Goal: Task Accomplishment & Management: Use online tool/utility

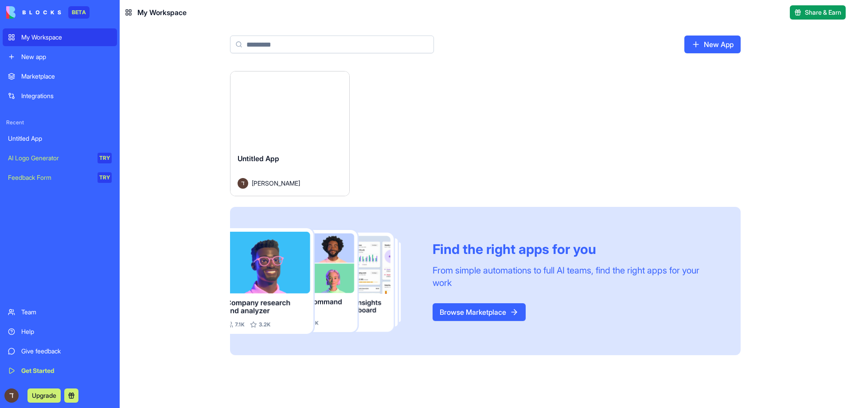
click at [18, 307] on link "Team" at bounding box center [60, 312] width 114 height 18
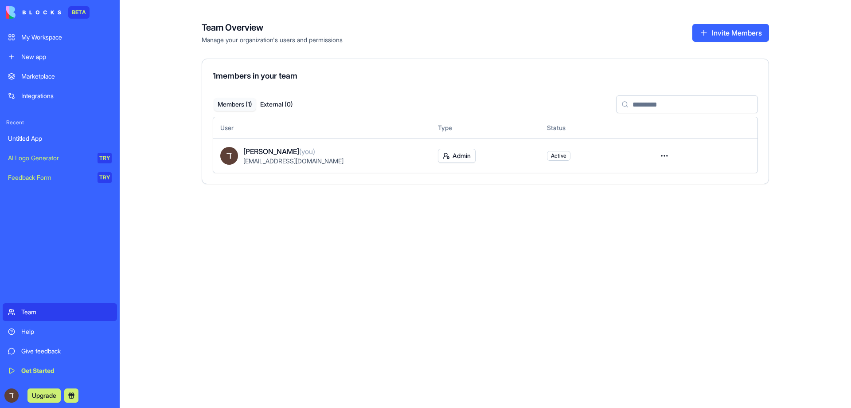
click at [39, 42] on link "My Workspace" at bounding box center [60, 37] width 114 height 18
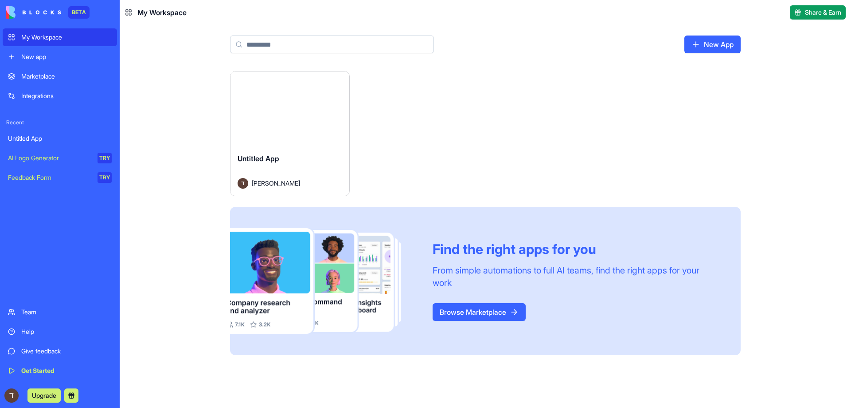
click at [478, 309] on link "Browse Marketplace" at bounding box center [479, 312] width 93 height 18
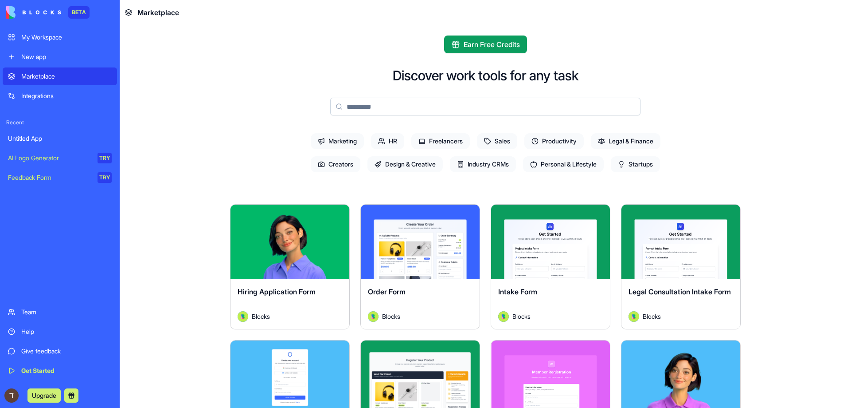
click at [66, 53] on div "New app" at bounding box center [66, 56] width 90 height 9
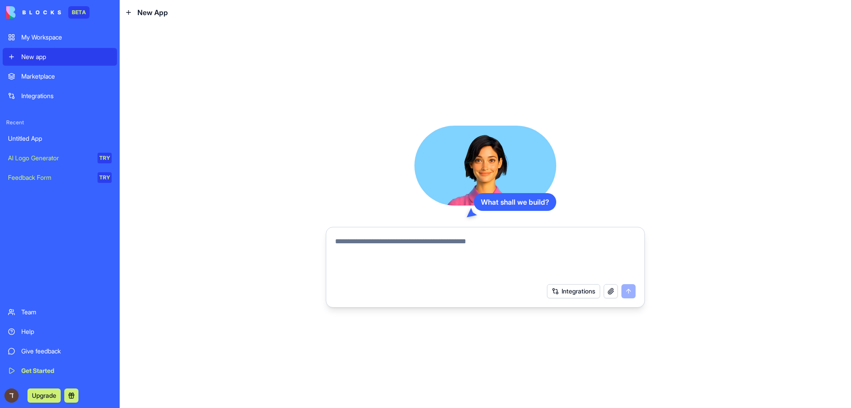
click at [522, 193] on div "What shall we build?" at bounding box center [515, 202] width 82 height 18
click at [492, 160] on video at bounding box center [486, 165] width 142 height 80
click at [608, 288] on button "button" at bounding box center [611, 291] width 14 height 14
click at [500, 155] on video at bounding box center [486, 165] width 142 height 80
click at [49, 38] on div "My Workspace" at bounding box center [66, 37] width 90 height 9
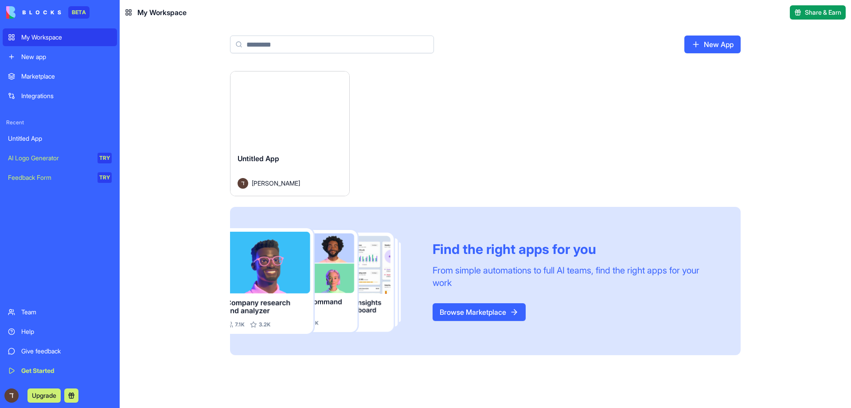
click at [282, 271] on img at bounding box center [324, 281] width 188 height 106
click at [719, 32] on div "New App" at bounding box center [486, 48] width 568 height 46
click at [718, 39] on link "New App" at bounding box center [713, 44] width 56 height 18
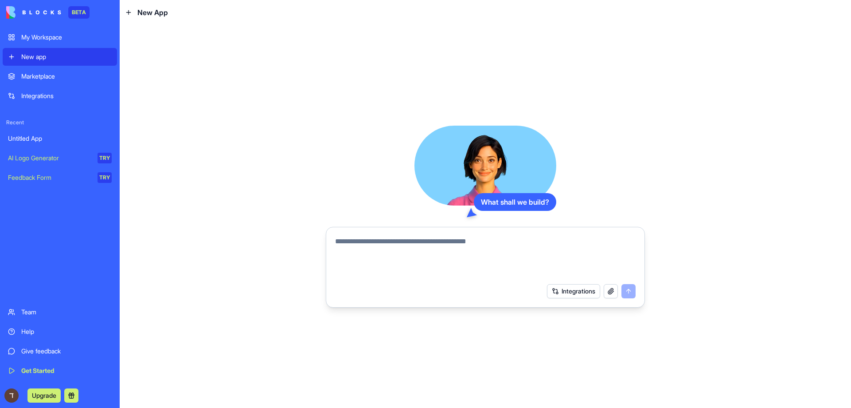
click at [48, 31] on link "My Workspace" at bounding box center [60, 37] width 114 height 18
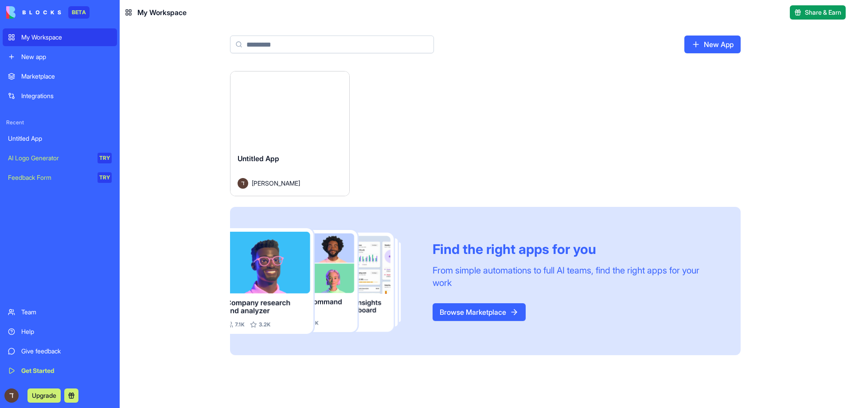
drag, startPoint x: 139, startPoint y: 13, endPoint x: 147, endPoint y: 12, distance: 8.4
click at [139, 13] on span "My Workspace" at bounding box center [161, 12] width 49 height 11
click at [265, 254] on img at bounding box center [324, 281] width 188 height 106
click at [40, 369] on div "Get Started" at bounding box center [66, 370] width 90 height 9
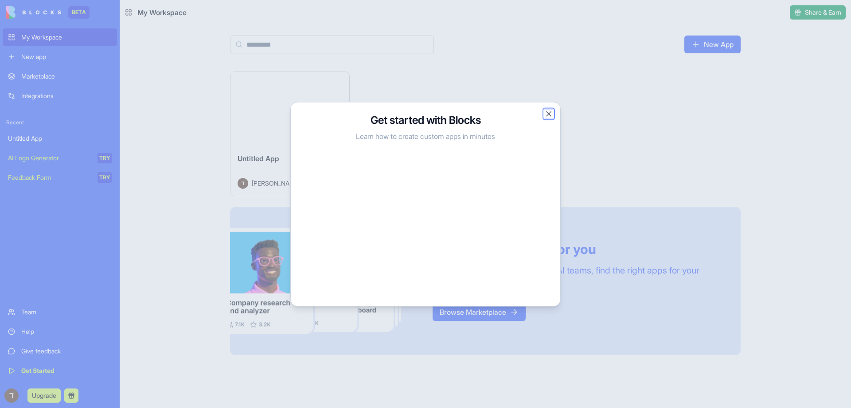
click at [548, 115] on button "Close" at bounding box center [549, 113] width 9 height 9
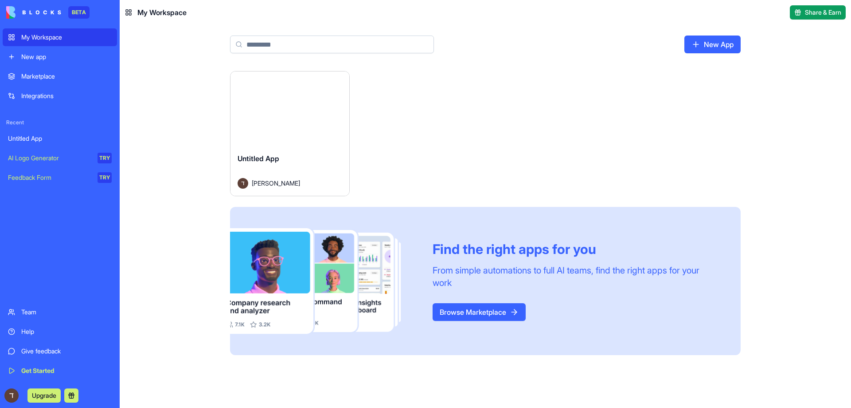
click at [33, 310] on div "Team" at bounding box center [66, 311] width 90 height 9
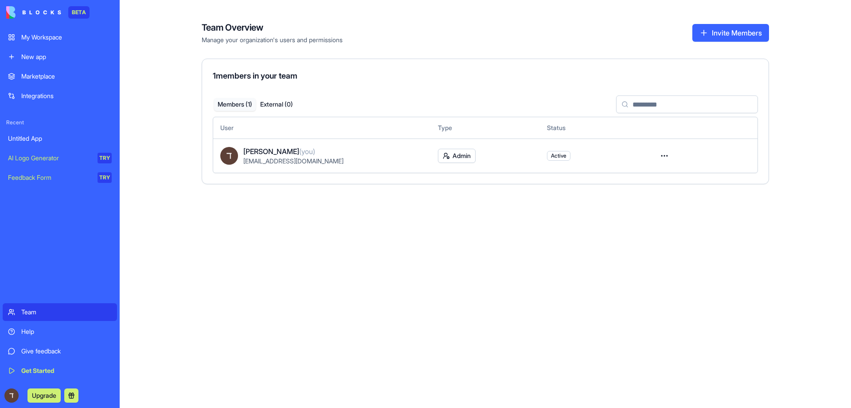
drag, startPoint x: 724, startPoint y: 27, endPoint x: 321, endPoint y: 81, distance: 406.1
click at [324, 80] on div "Team Overview Manage your organization's users and permissions Invite Members 1…" at bounding box center [486, 95] width 568 height 177
click at [45, 158] on div "AI Logo Generator" at bounding box center [49, 157] width 83 height 9
click at [42, 177] on div "Feedback Form" at bounding box center [49, 177] width 83 height 9
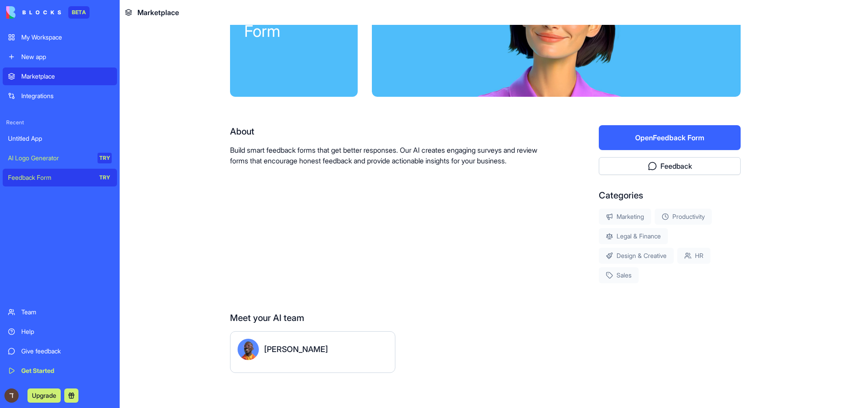
scroll to position [85, 0]
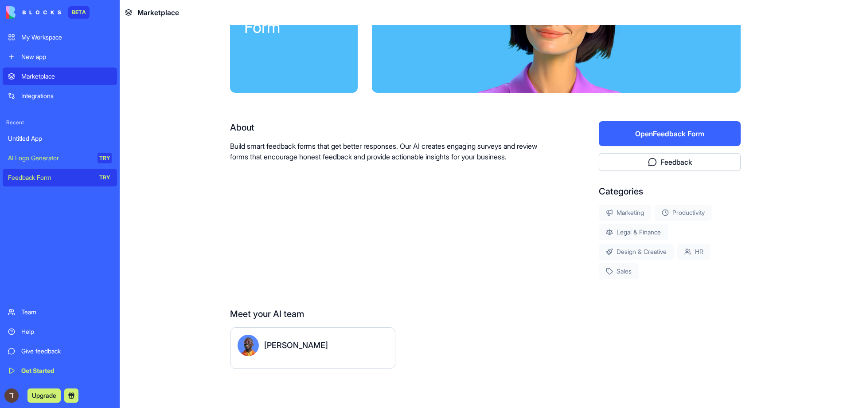
click at [276, 339] on div "[PERSON_NAME]" at bounding box center [296, 345] width 64 height 12
click at [240, 344] on img at bounding box center [248, 344] width 21 height 21
click at [270, 348] on div "[PERSON_NAME]" at bounding box center [296, 345] width 64 height 12
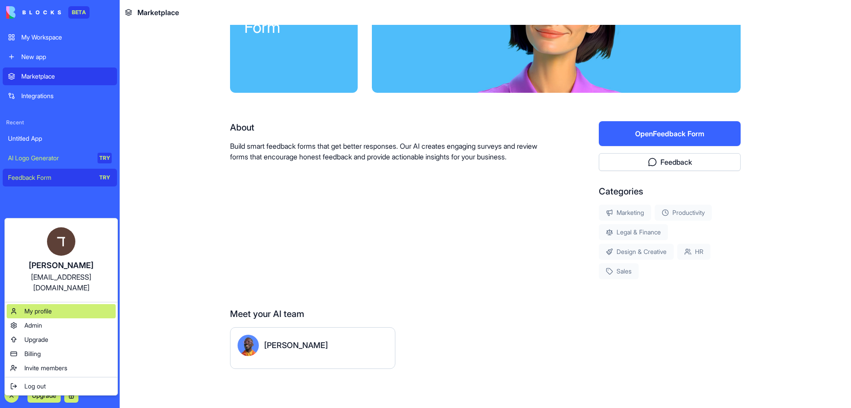
click at [37, 306] on div "My profile" at bounding box center [61, 311] width 109 height 14
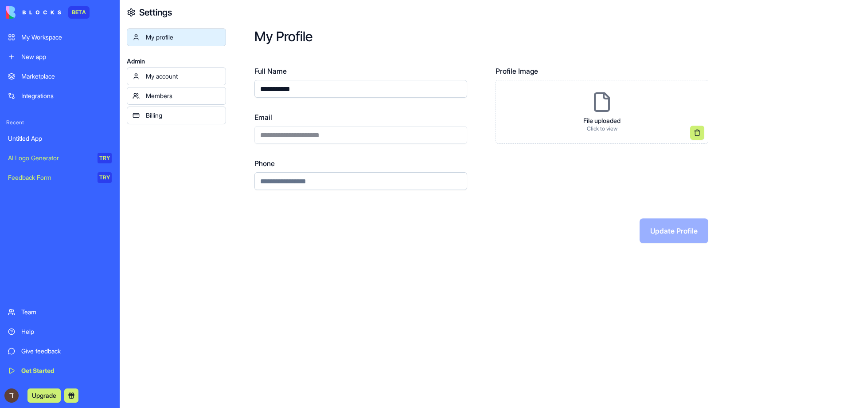
click at [174, 102] on link "Members" at bounding box center [176, 96] width 99 height 18
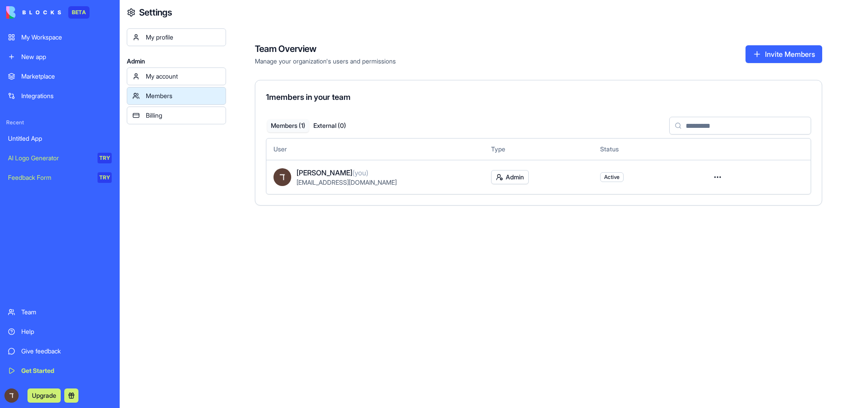
click at [26, 332] on div "Help" at bounding box center [66, 331] width 90 height 9
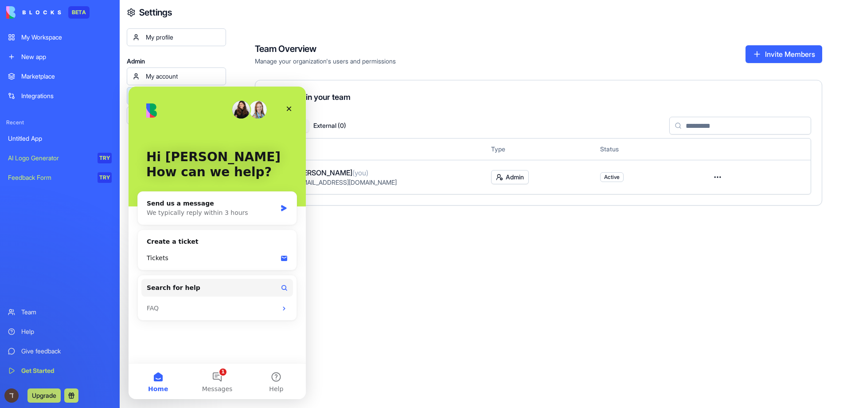
click at [35, 306] on link "Team" at bounding box center [60, 312] width 114 height 18
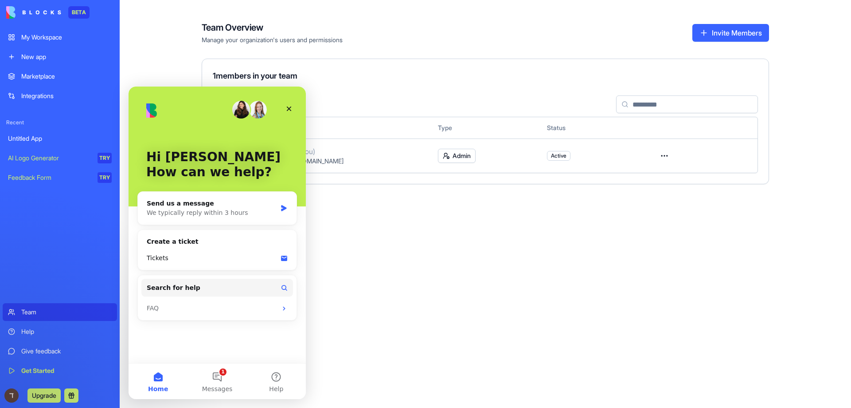
click at [297, 101] on div "Hi [PERSON_NAME] 👋 How can we help? Send us a message We typically reply within…" at bounding box center [217, 224] width 177 height 276
click at [292, 104] on div "Close" at bounding box center [289, 109] width 16 height 16
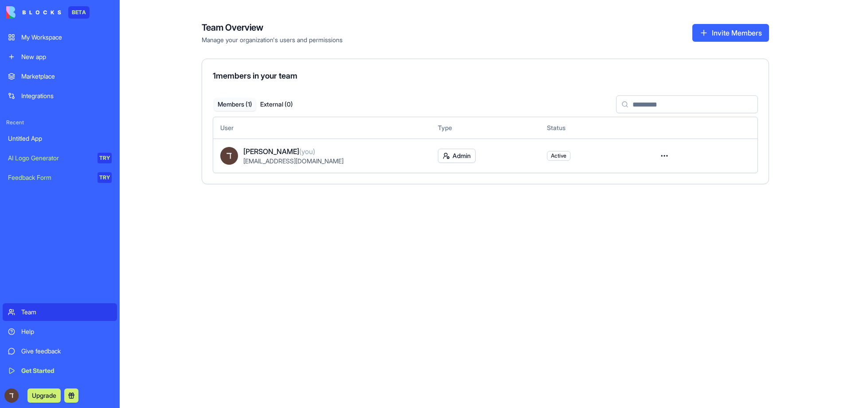
click at [88, 34] on div "My Workspace" at bounding box center [66, 37] width 90 height 9
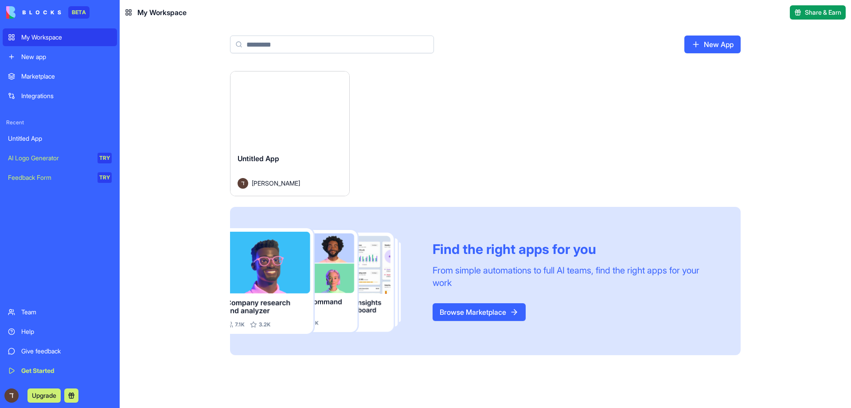
click at [461, 303] on link "Browse Marketplace" at bounding box center [479, 312] width 93 height 18
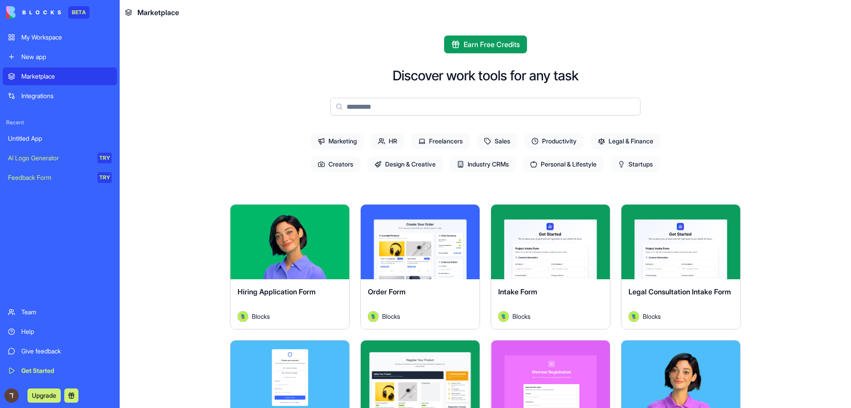
click at [310, 285] on div "Hiring Application Form Blocks" at bounding box center [290, 304] width 119 height 50
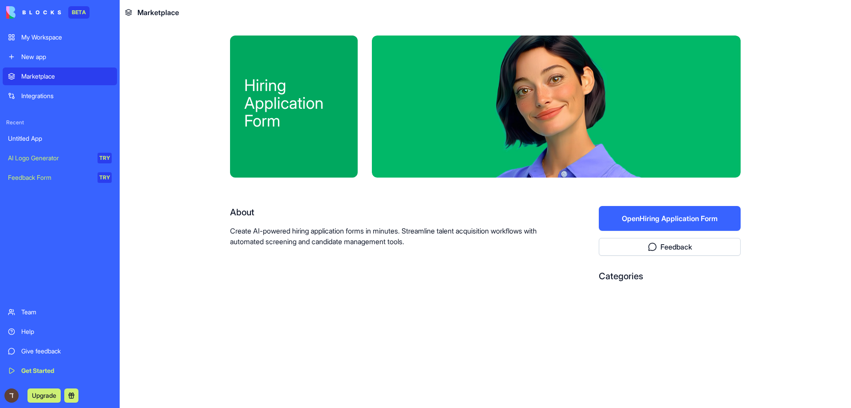
click at [479, 81] on div at bounding box center [556, 106] width 369 height 142
drag, startPoint x: 241, startPoint y: 130, endPoint x: 230, endPoint y: 136, distance: 12.5
click at [237, 133] on div "Hiring Application Form" at bounding box center [294, 106] width 128 height 142
click at [72, 16] on div "BETA" at bounding box center [60, 12] width 114 height 25
click at [76, 14] on div "BETA" at bounding box center [78, 12] width 21 height 12
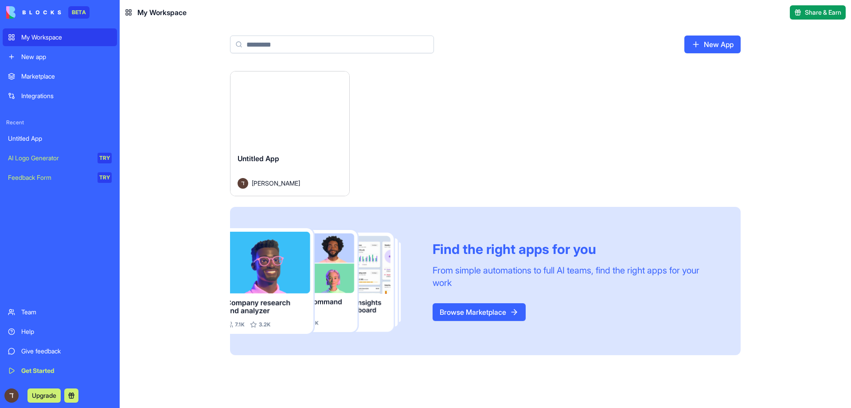
click at [32, 97] on div "Integrations" at bounding box center [66, 95] width 90 height 9
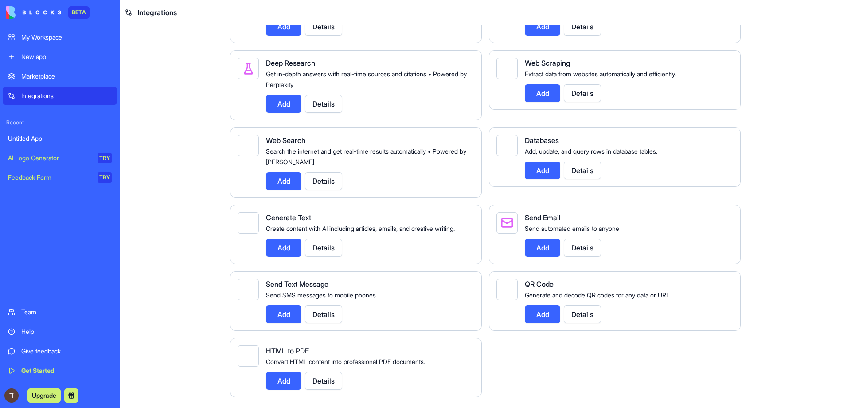
scroll to position [1224, 0]
click at [31, 80] on div "Marketplace" at bounding box center [66, 76] width 90 height 9
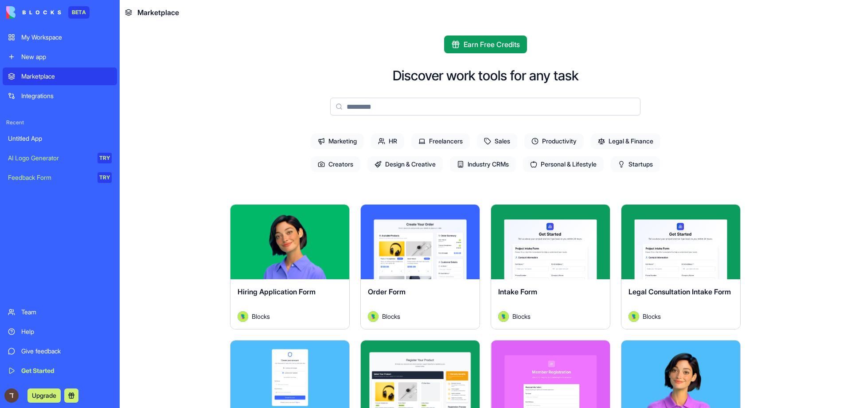
click at [44, 59] on div "New app" at bounding box center [66, 56] width 90 height 9
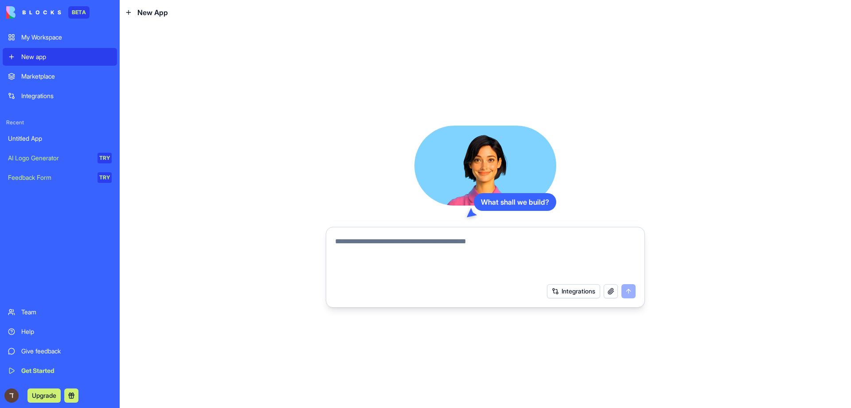
click at [50, 87] on link "Integrations" at bounding box center [60, 96] width 114 height 18
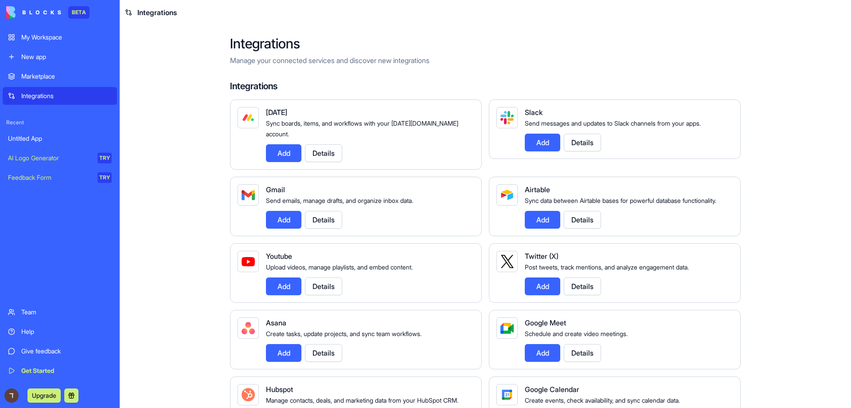
click at [52, 70] on link "Marketplace" at bounding box center [60, 76] width 114 height 18
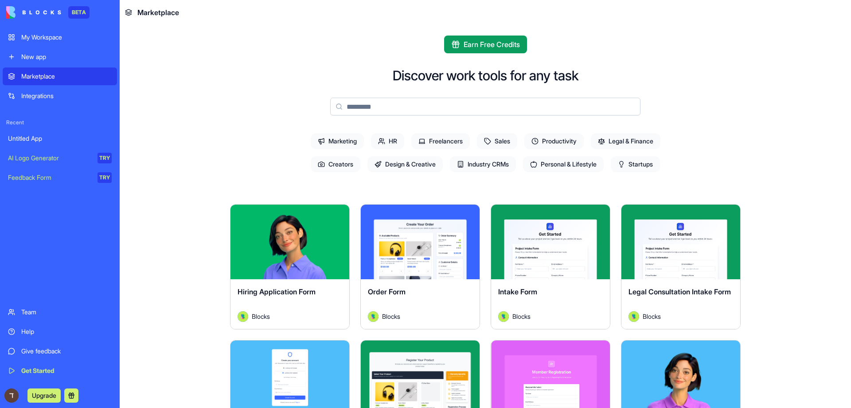
click at [56, 37] on div "My Workspace" at bounding box center [66, 37] width 90 height 9
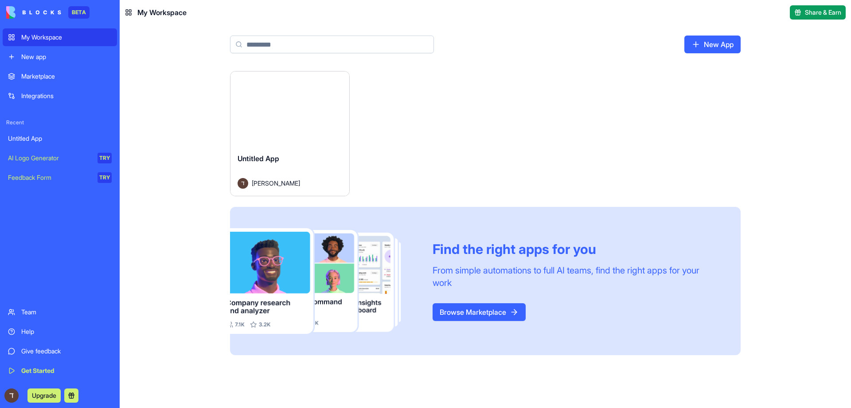
click at [261, 290] on img at bounding box center [324, 281] width 188 height 106
click at [12, 10] on img at bounding box center [33, 12] width 55 height 12
click at [13, 11] on img at bounding box center [33, 12] width 55 height 12
click at [65, 61] on link "New app" at bounding box center [60, 57] width 114 height 18
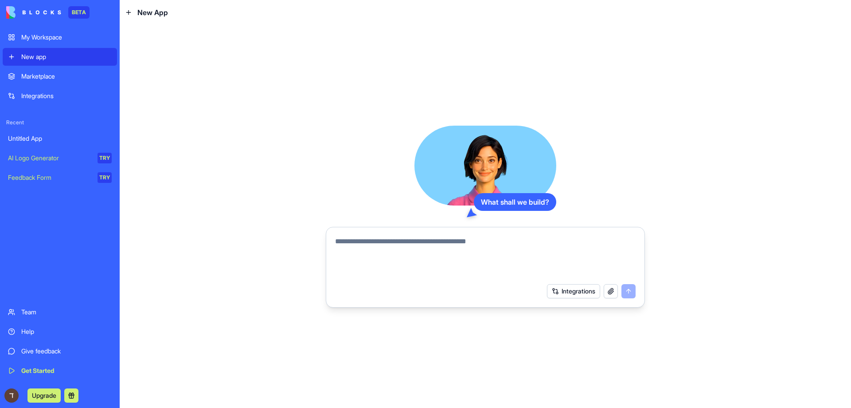
click at [527, 203] on div "What shall we build?" at bounding box center [515, 202] width 82 height 18
click at [47, 37] on div "My Workspace" at bounding box center [66, 37] width 90 height 9
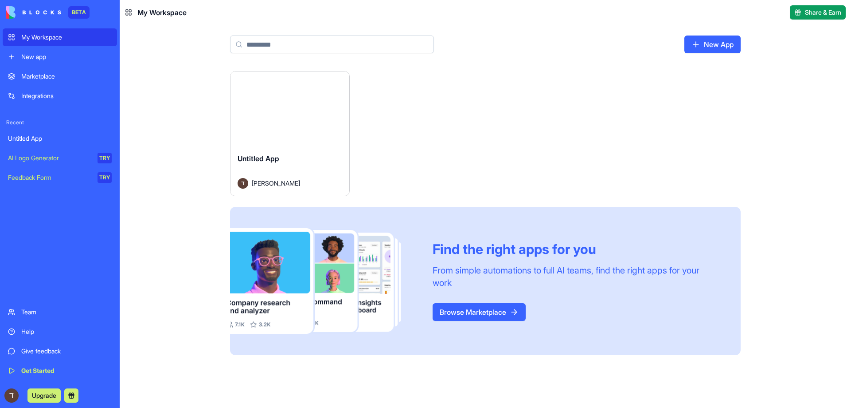
click at [479, 310] on link "Browse Marketplace" at bounding box center [479, 312] width 93 height 18
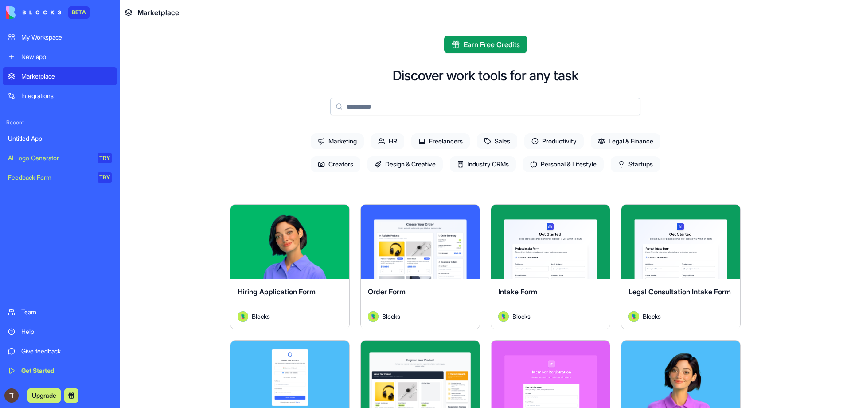
click at [318, 299] on div "Hiring Application Form" at bounding box center [290, 298] width 105 height 25
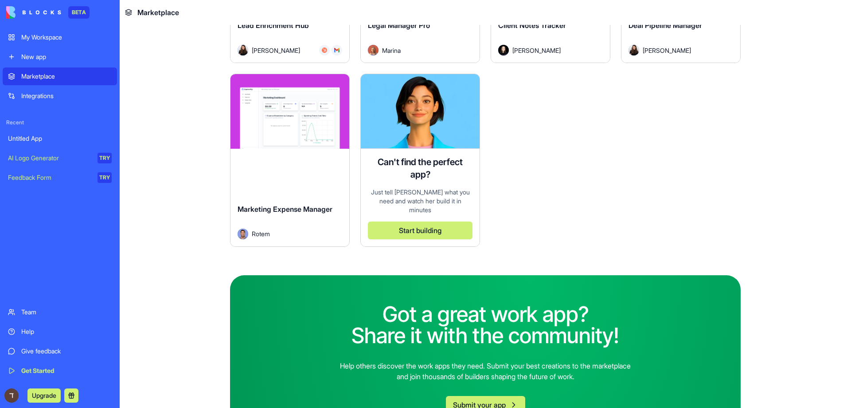
scroll to position [2605, 0]
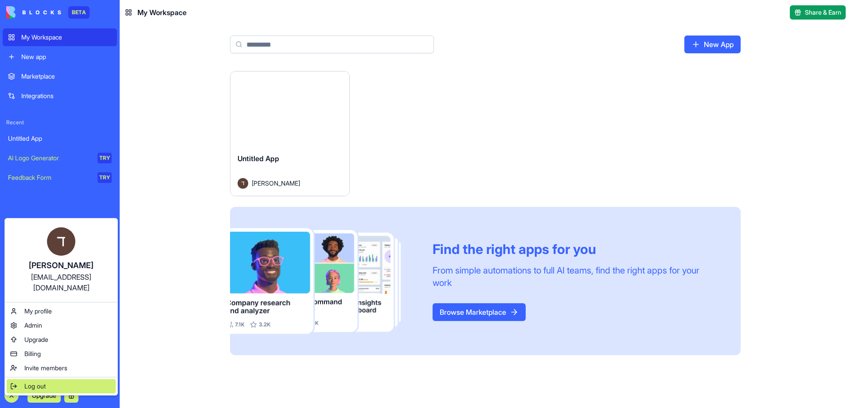
click at [33, 381] on span "Log out" at bounding box center [34, 385] width 21 height 9
